Goal: Task Accomplishment & Management: Manage account settings

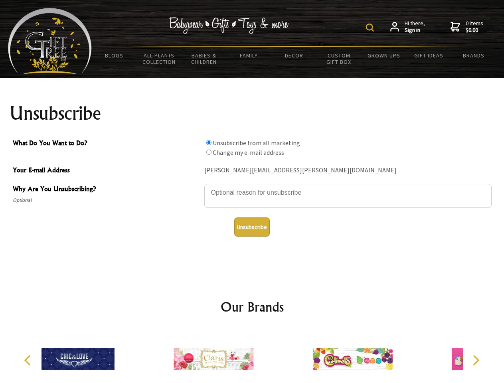
click at [371, 28] on img at bounding box center [370, 28] width 8 height 8
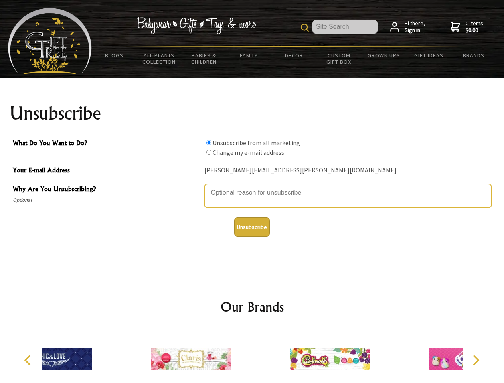
click at [252, 187] on textarea "Why Are You Unsubscribing?" at bounding box center [347, 196] width 287 height 24
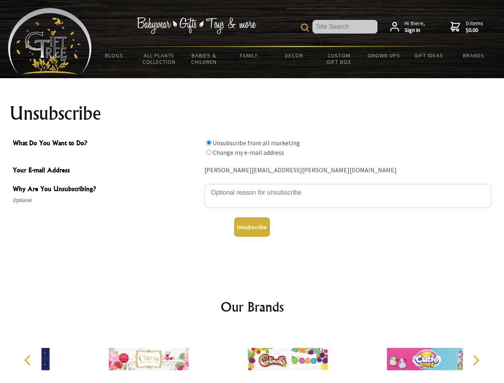
click at [209, 142] on input "What Do You Want to Do?" at bounding box center [208, 142] width 5 height 5
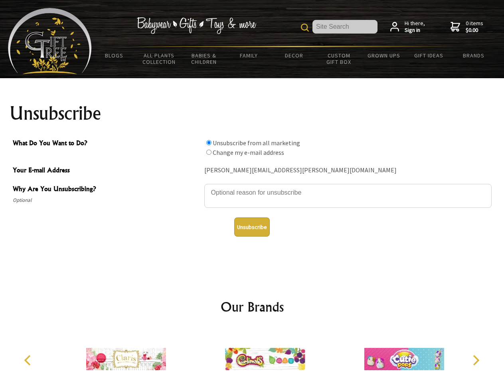
click at [209, 152] on input "What Do You Want to Do?" at bounding box center [208, 152] width 5 height 5
radio input "true"
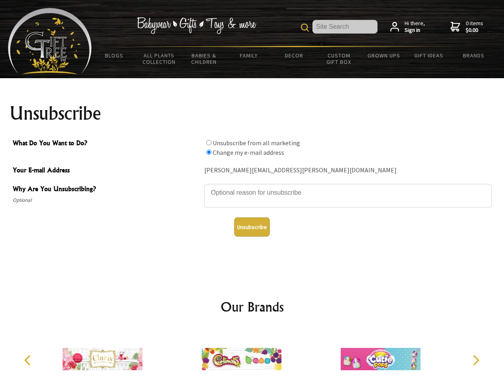
click at [252, 227] on button "Unsubscribe" at bounding box center [251, 226] width 35 height 19
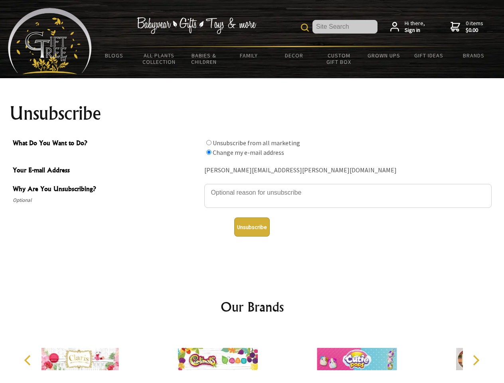
click at [29, 360] on icon "Previous" at bounding box center [28, 360] width 10 height 10
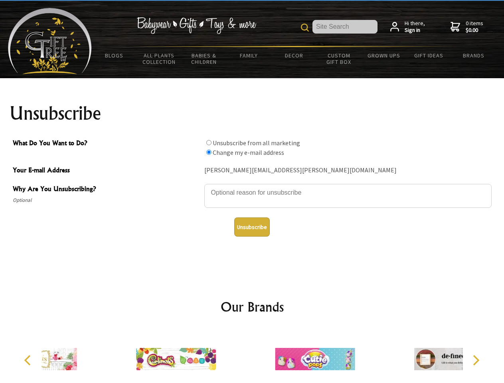
click at [475, 360] on icon "Next" at bounding box center [475, 360] width 10 height 10
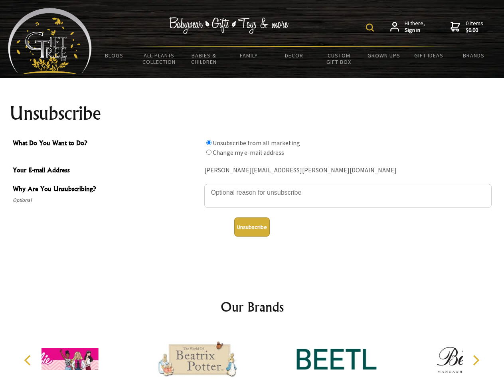
click at [371, 28] on img at bounding box center [370, 28] width 8 height 8
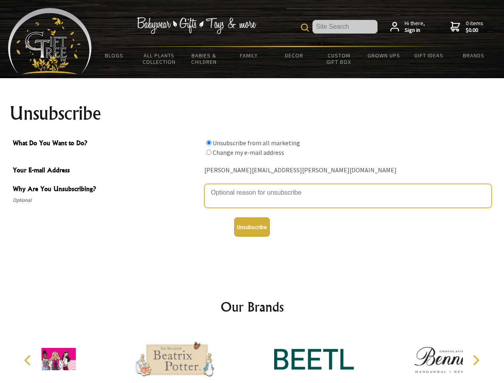
click at [252, 187] on textarea "Why Are You Unsubscribing?" at bounding box center [347, 196] width 287 height 24
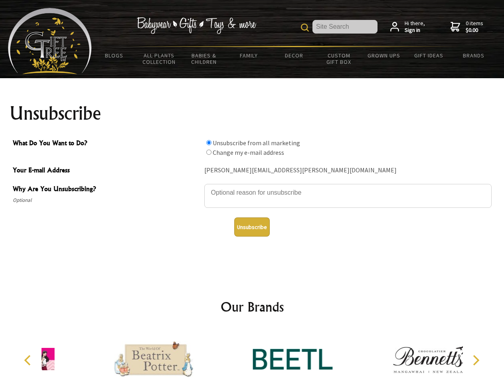
click at [209, 142] on input "What Do You Want to Do?" at bounding box center [208, 142] width 5 height 5
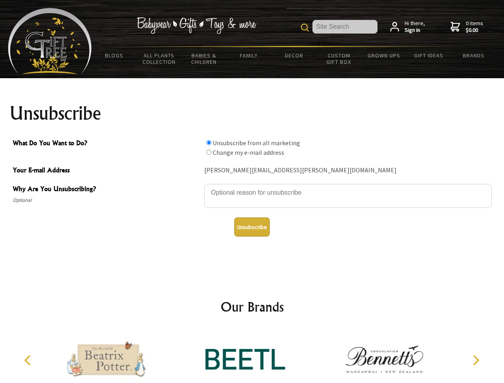
click at [209, 152] on input "What Do You Want to Do?" at bounding box center [208, 152] width 5 height 5
radio input "true"
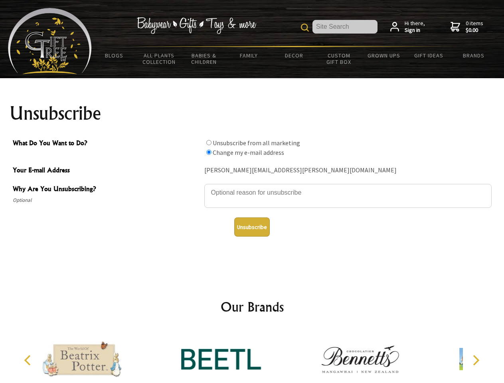
click at [252, 227] on button "Unsubscribe" at bounding box center [251, 226] width 35 height 19
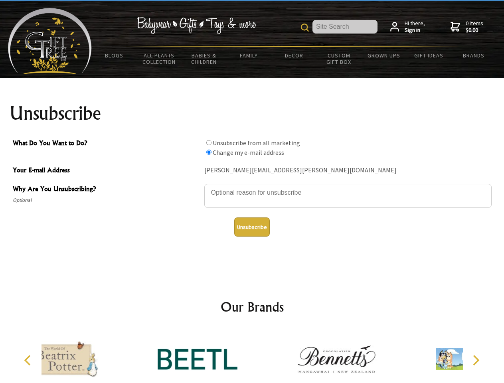
click at [267, 356] on div at bounding box center [336, 360] width 139 height 62
